Goal: Obtain resource: Download file/media

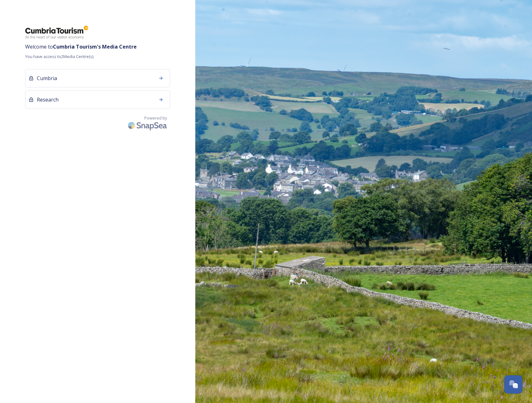
click at [170, 37] on div "Welcome to Cumbria Tourism 's Media Centre You have access to 2 Media Centre(s)…" at bounding box center [97, 201] width 195 height 352
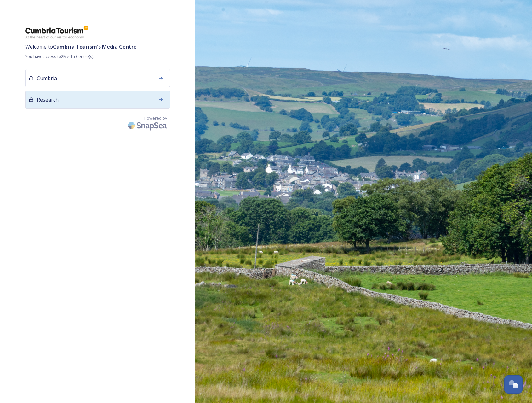
click at [120, 100] on div "Research" at bounding box center [97, 99] width 145 height 18
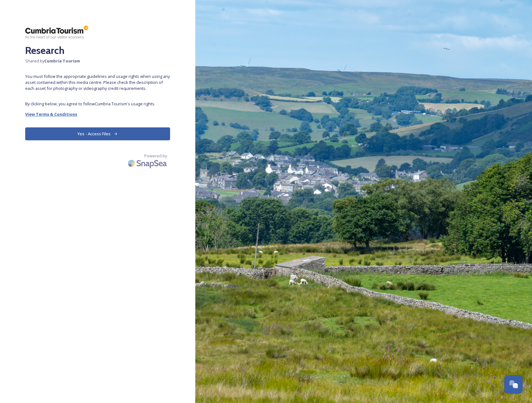
click at [63, 116] on strong "View Terms & Conditions" at bounding box center [51, 114] width 52 height 6
click at [92, 134] on button "Yes - Access Files" at bounding box center [97, 133] width 145 height 13
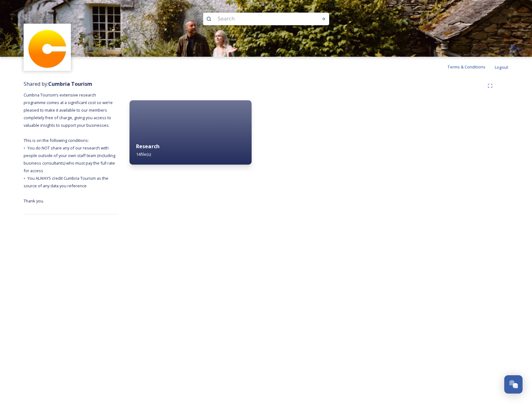
click at [182, 138] on div "Research 14 file(s)" at bounding box center [190, 150] width 122 height 29
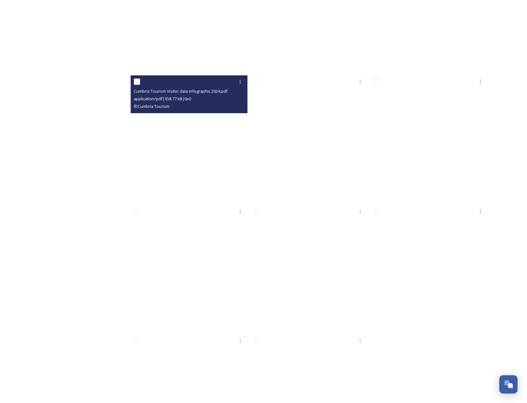
scroll to position [315, 0]
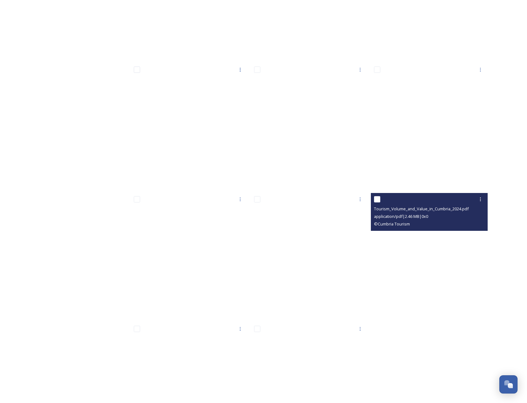
click at [449, 207] on span "Tourism_Volume_and_Value_in_Cumbria_2024.pdf" at bounding box center [421, 209] width 95 height 6
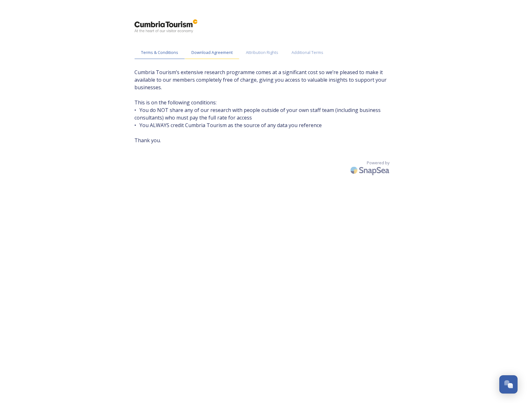
click at [214, 52] on span "Download Agreement" at bounding box center [212, 52] width 41 height 6
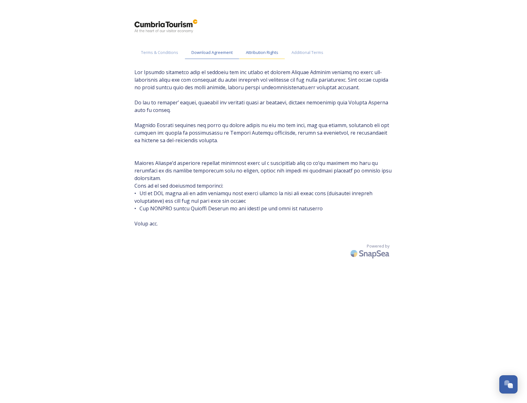
click at [272, 49] on span "Attribution Rights" at bounding box center [262, 52] width 32 height 6
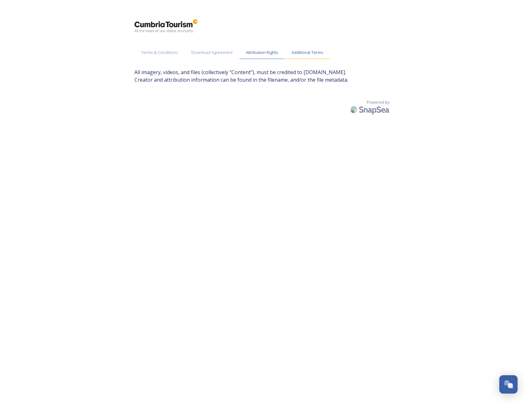
click at [313, 54] on span "Additional Terms" at bounding box center [308, 52] width 32 height 6
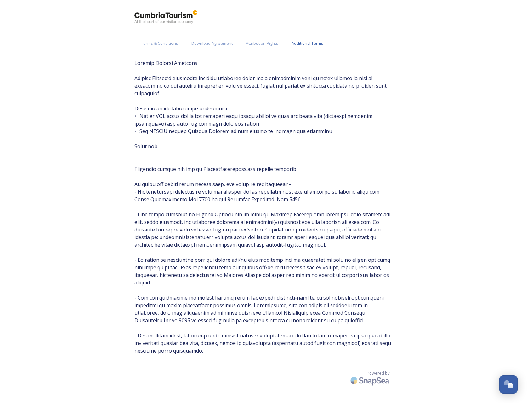
scroll to position [13, 0]
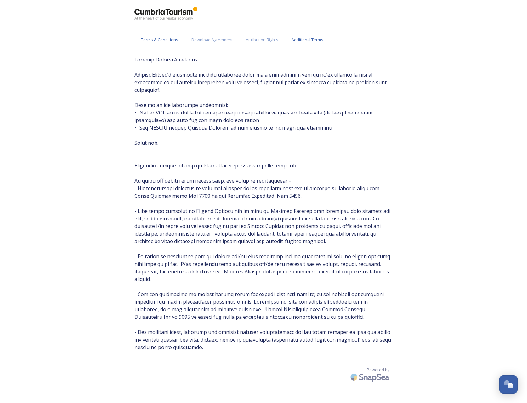
click at [165, 39] on span "Terms & Conditions" at bounding box center [159, 40] width 37 height 6
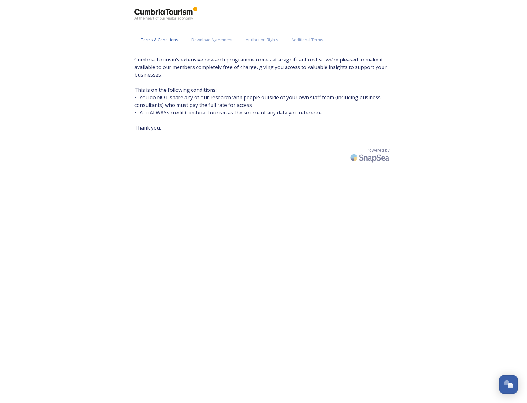
scroll to position [0, 0]
